Goal: Find specific page/section: Find specific page/section

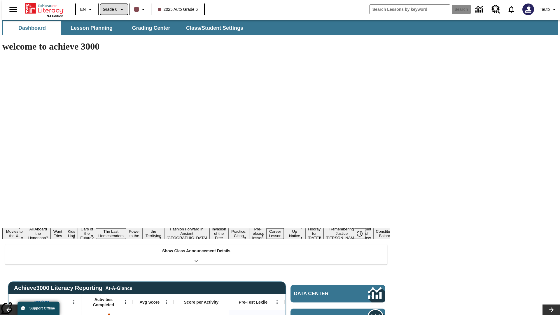
click at [112, 9] on span "Grade 6" at bounding box center [110, 9] width 15 height 6
click at [120, 40] on span "Grade 11" at bounding box center [111, 39] width 17 height 5
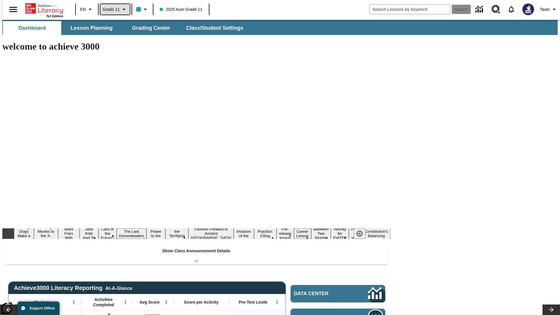
click at [113, 9] on span "Grade 11" at bounding box center [111, 9] width 17 height 6
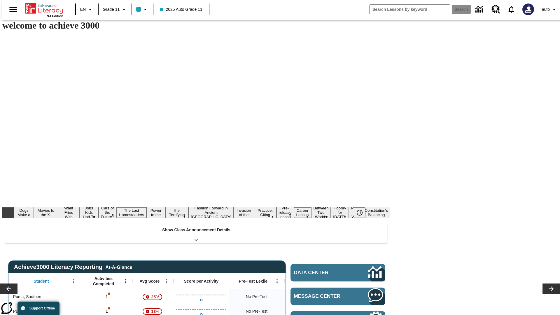
click at [89, 14] on button "Lesson Planning" at bounding box center [91, 7] width 58 height 14
